Goal: Transaction & Acquisition: Purchase product/service

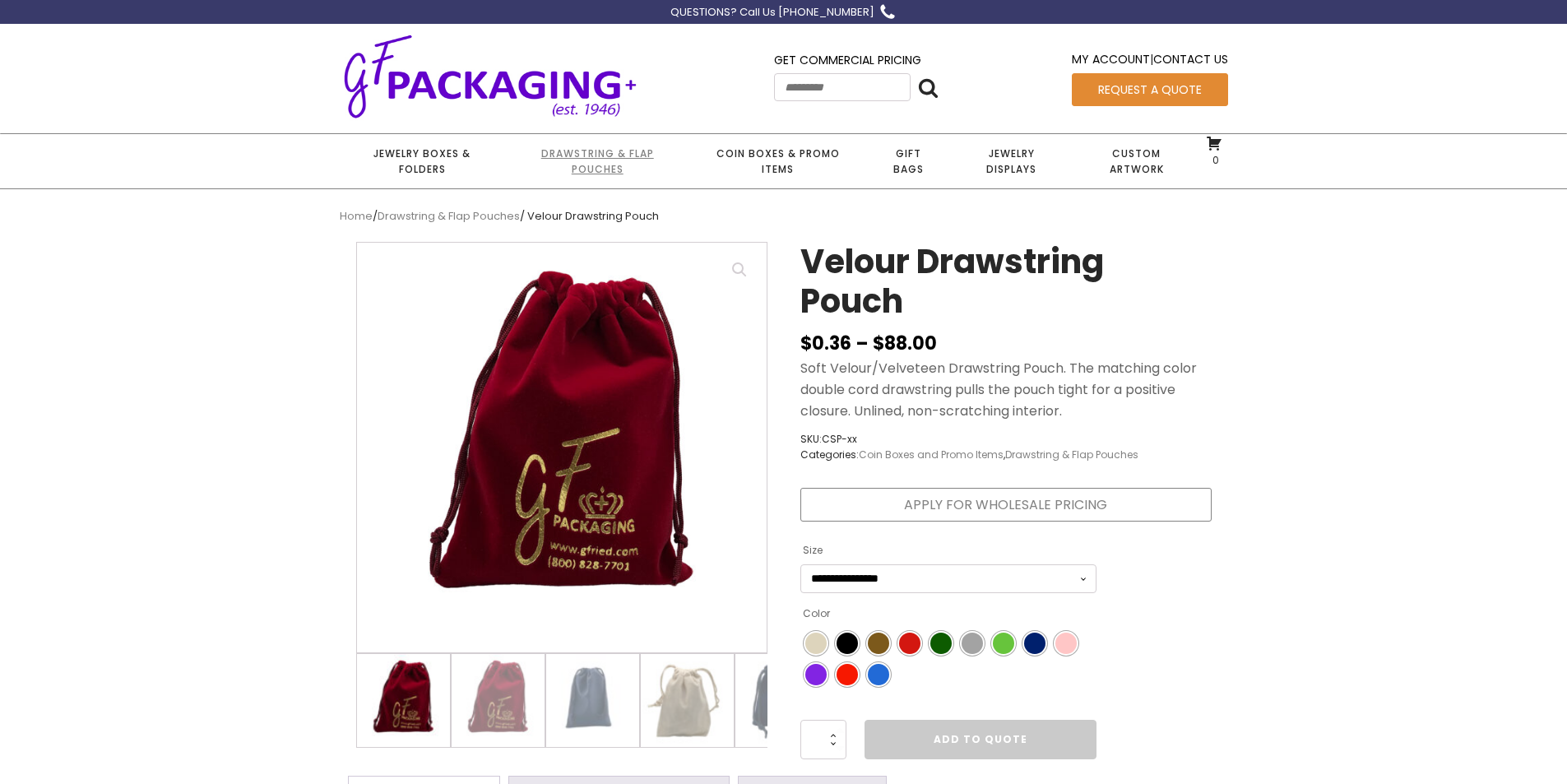
drag, startPoint x: 0, startPoint y: 0, endPoint x: 581, endPoint y: 162, distance: 603.2
click at [581, 162] on link "Drawstring & Flap Pouches" at bounding box center [597, 161] width 185 height 54
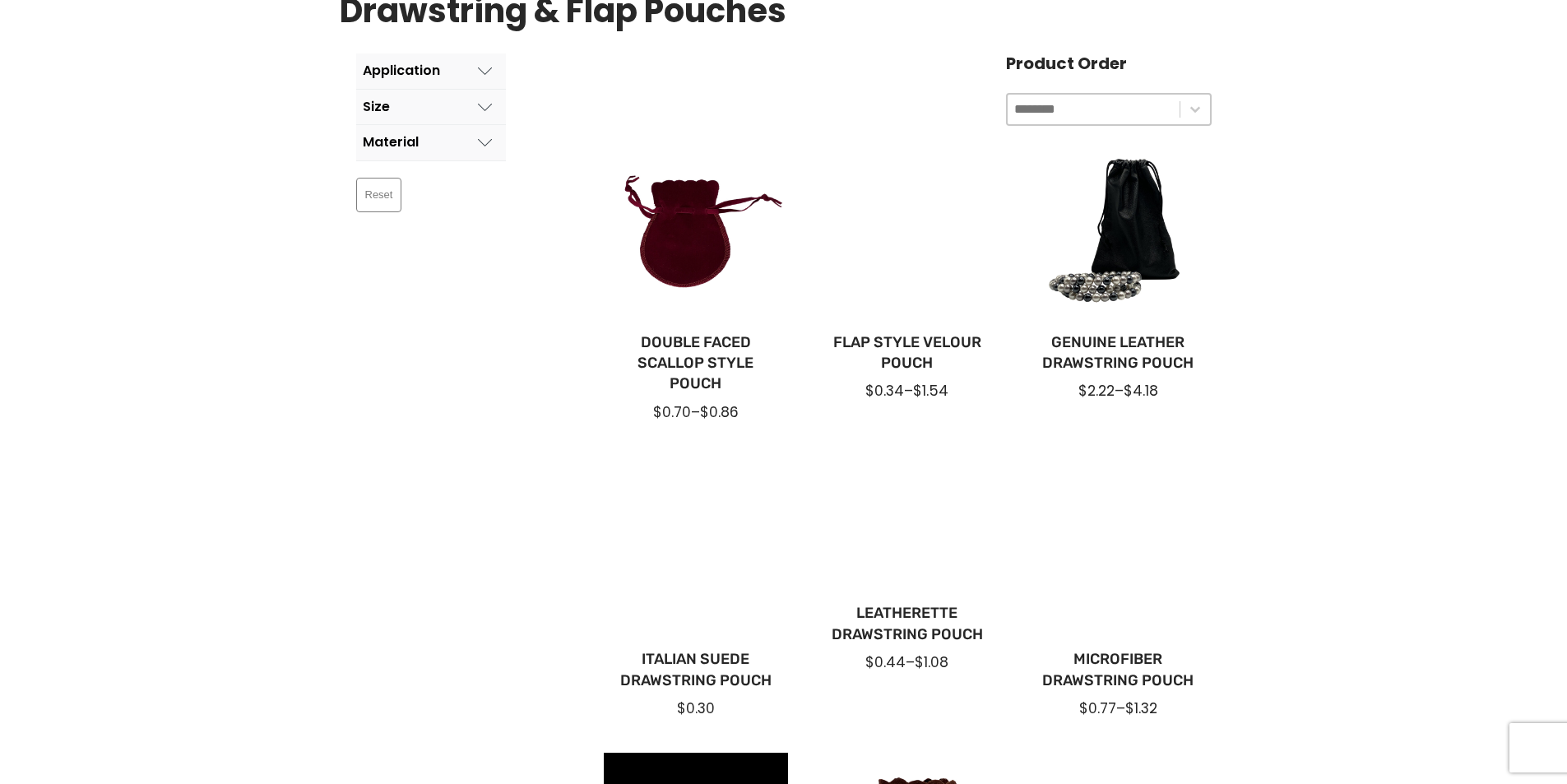
scroll to position [247, 0]
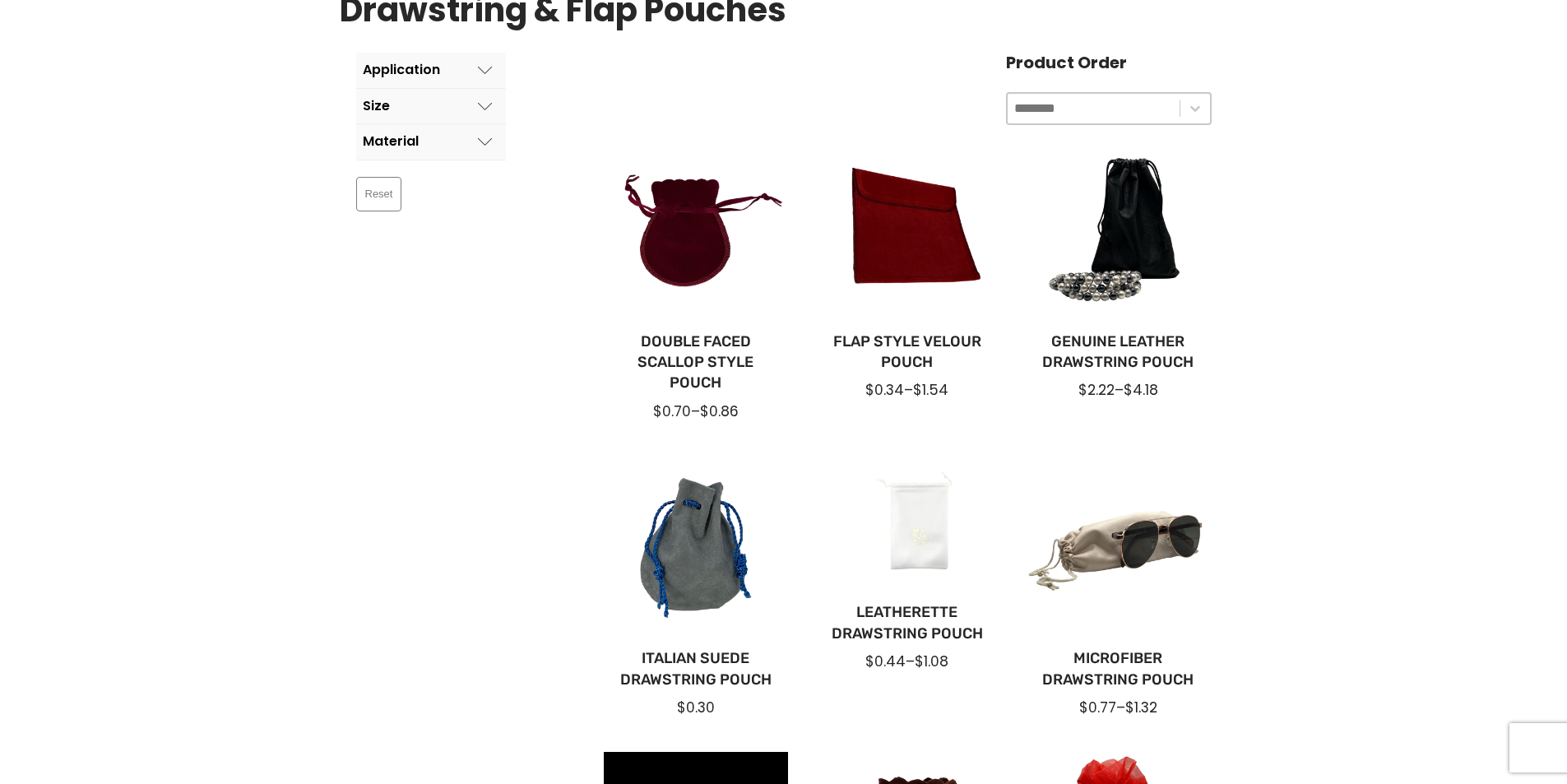
click at [938, 539] on div at bounding box center [906, 524] width 185 height 139
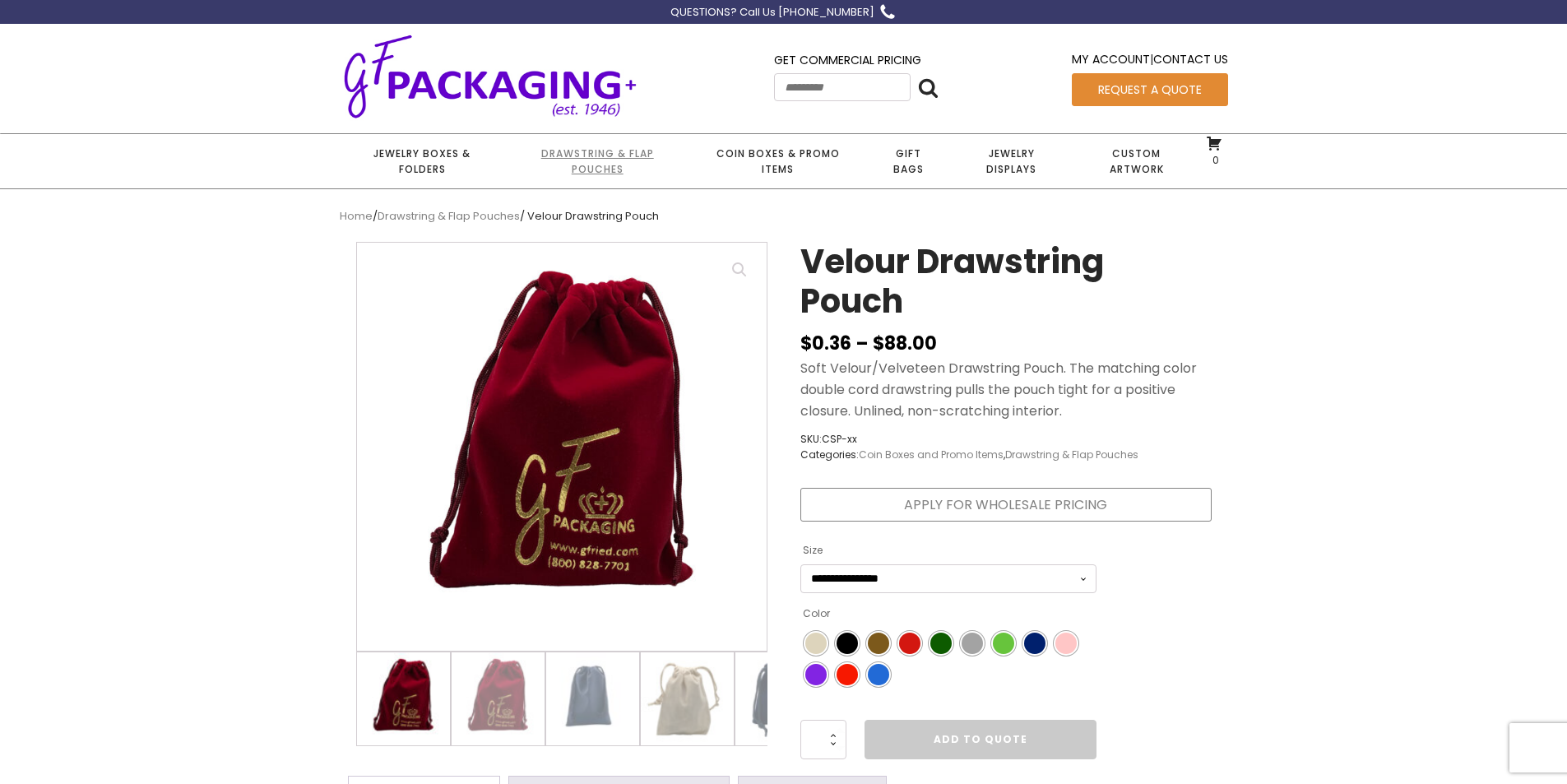
click at [595, 163] on link "Drawstring & Flap Pouches" at bounding box center [597, 161] width 185 height 54
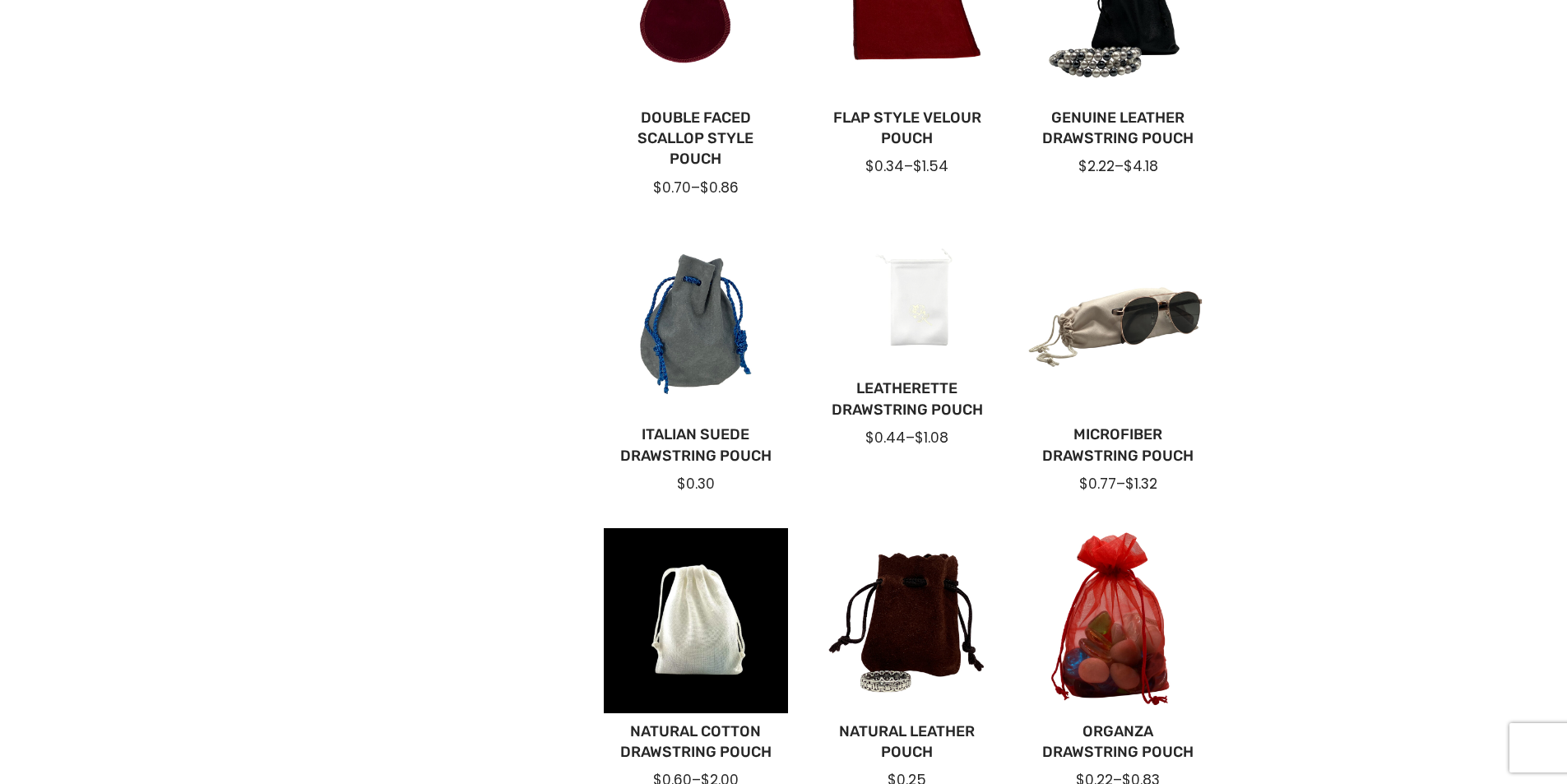
scroll to position [494, 0]
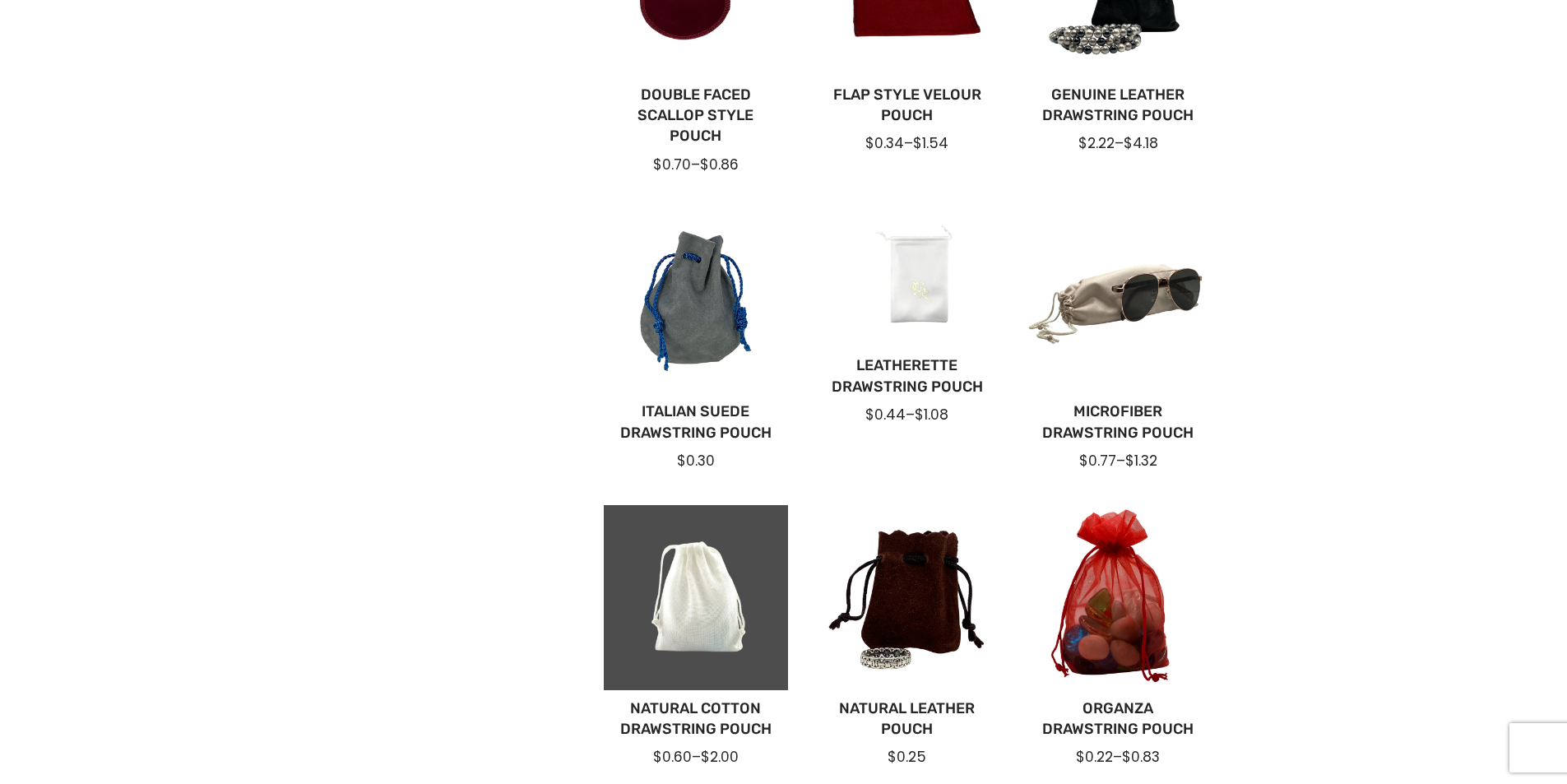
click at [681, 612] on div at bounding box center [696, 596] width 185 height 185
